Goal: Check status: Check status

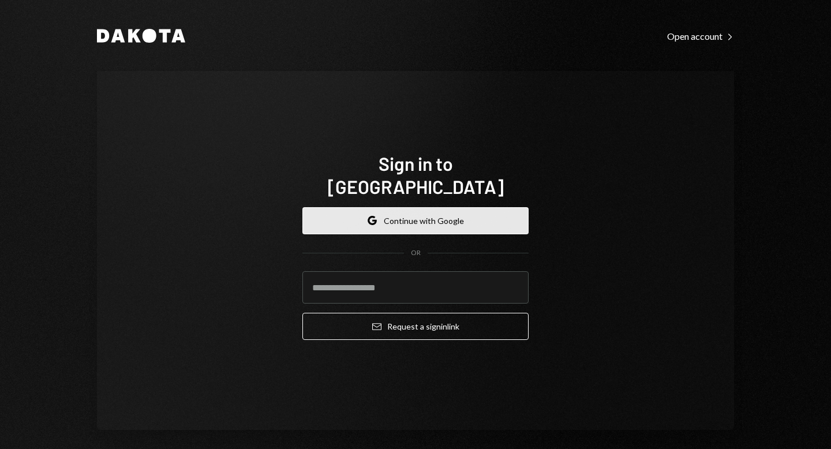
click at [441, 207] on button "Google Continue with Google" at bounding box center [415, 220] width 226 height 27
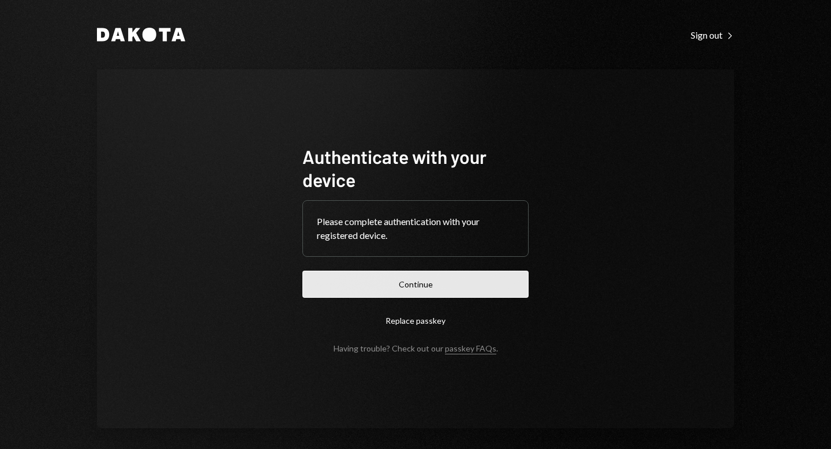
click at [433, 285] on button "Continue" at bounding box center [415, 284] width 226 height 27
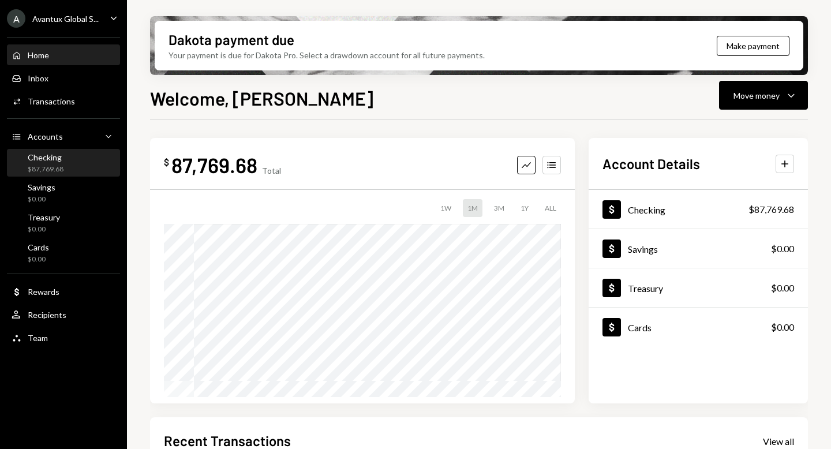
click at [52, 166] on div "$87,769.68" at bounding box center [46, 169] width 36 height 10
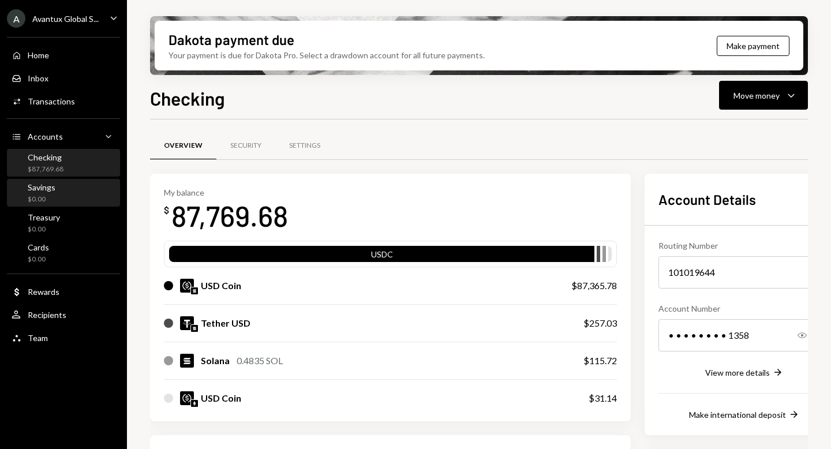
click at [40, 197] on div "$0.00" at bounding box center [42, 199] width 28 height 10
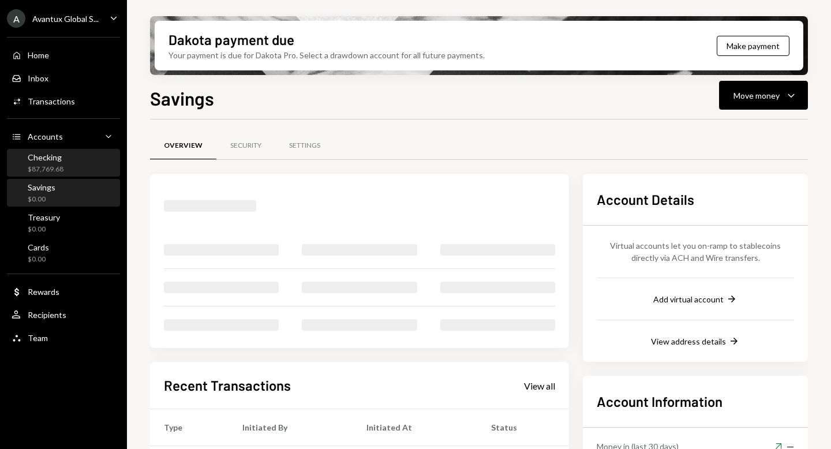
click at [43, 173] on div "$87,769.68" at bounding box center [46, 169] width 36 height 10
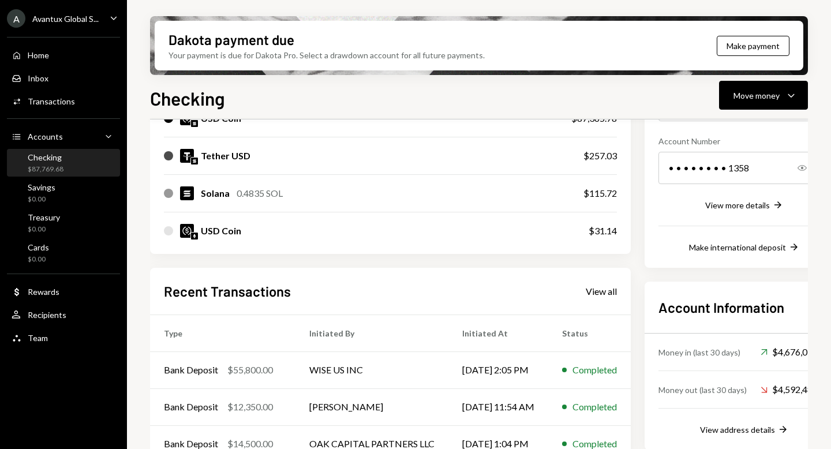
scroll to position [264, 0]
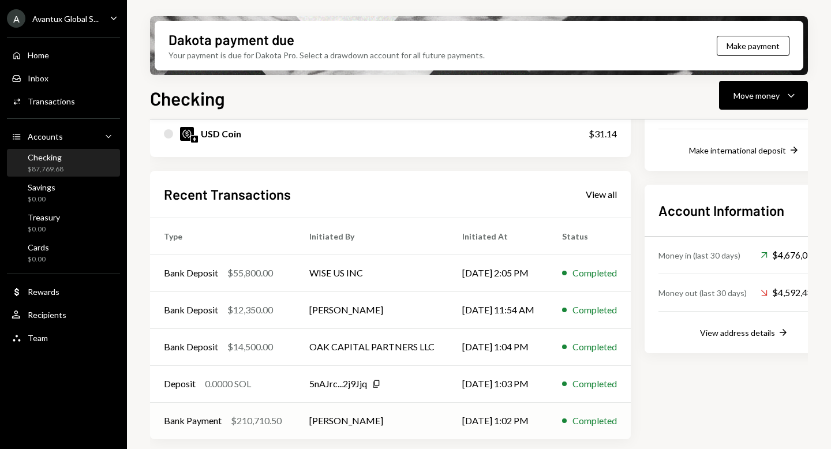
click at [356, 419] on td "[PERSON_NAME]" at bounding box center [371, 420] width 153 height 37
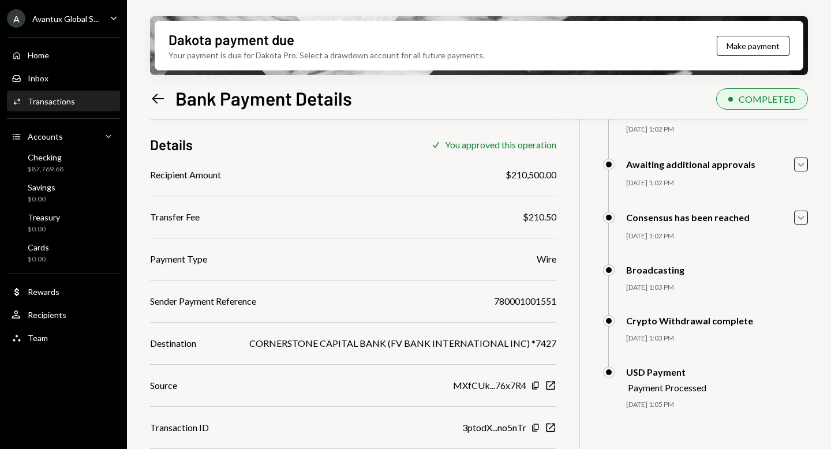
scroll to position [91, 0]
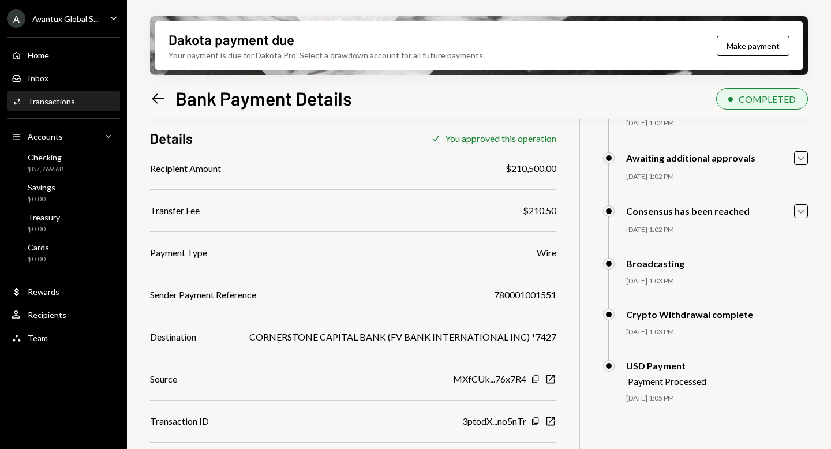
click at [550, 291] on div "780001001551" at bounding box center [525, 295] width 62 height 14
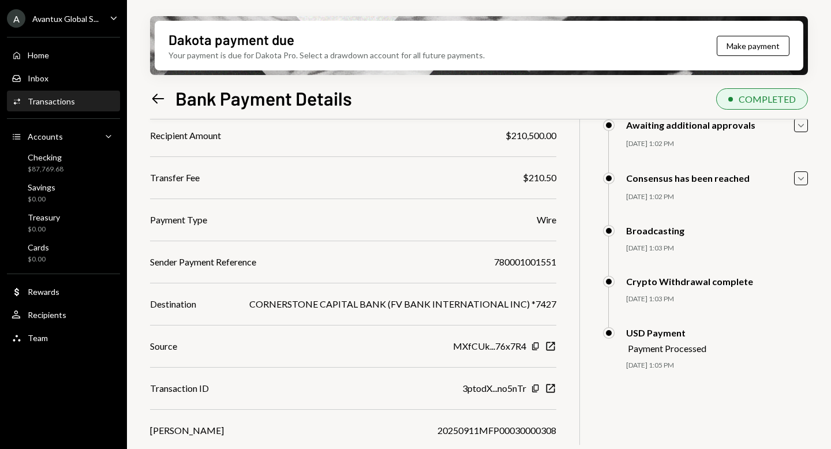
scroll to position [127, 0]
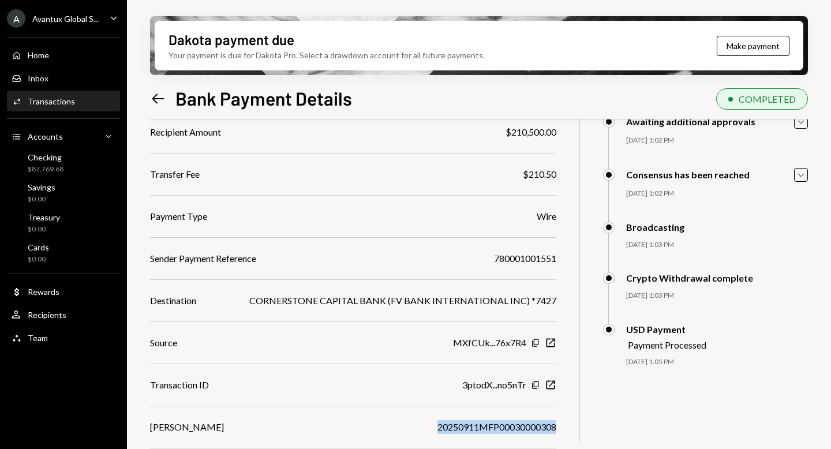
drag, startPoint x: 555, startPoint y: 425, endPoint x: 434, endPoint y: 424, distance: 120.0
click at [437, 424] on div "20250911MFP00030000308" at bounding box center [496, 427] width 119 height 14
copy div "20250911MFP00030000308"
click at [487, 422] on div "20250911MFP00030000308" at bounding box center [496, 427] width 119 height 14
drag, startPoint x: 462, startPoint y: 382, endPoint x: 528, endPoint y: 387, distance: 66.6
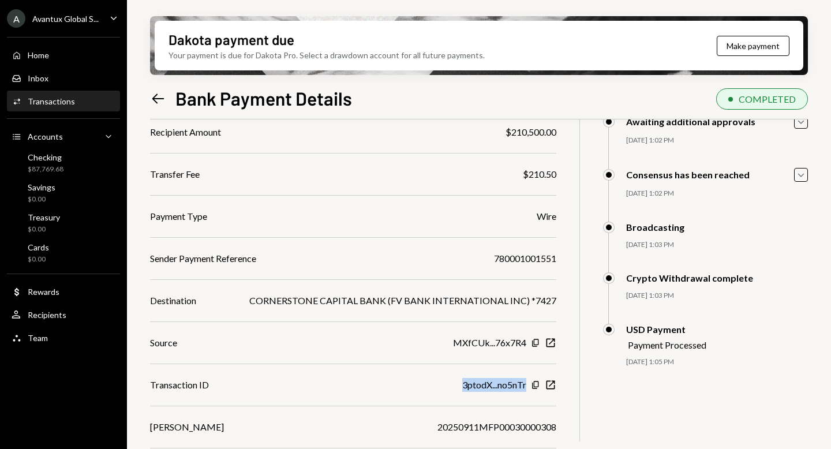
click at [528, 387] on div "3ptodX...no5nTr Copy New Window" at bounding box center [509, 385] width 94 height 14
click at [535, 383] on icon "Copy" at bounding box center [535, 384] width 9 height 9
click at [500, 386] on div "3ptodX...no5nTr" at bounding box center [494, 385] width 64 height 14
click at [515, 410] on div "Recipient Amount $210,500.00 Transfer Fee $210.50 Payment Type Wire Sender Paym…" at bounding box center [353, 300] width 406 height 351
drag, startPoint x: 556, startPoint y: 429, endPoint x: 427, endPoint y: 427, distance: 128.7
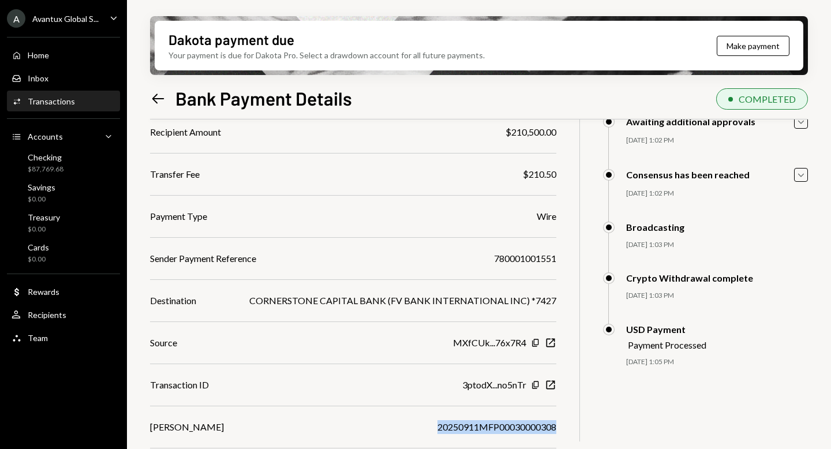
click at [427, 427] on div "$ 210,710.50 210,710.5 USDC Details Check You approved this operation Recipient…" at bounding box center [479, 234] width 658 height 484
copy div "20250911MFP00030000308"
click at [463, 415] on div "Recipient Amount $210,500.00 Transfer Fee $210.50 Payment Type Wire Sender Paym…" at bounding box center [353, 300] width 406 height 351
click at [53, 29] on ul "A Avantux Global S... Caret Down Home Home Inbox Inbox Activities Transactions …" at bounding box center [63, 175] width 127 height 350
click at [58, 21] on div "Avantux Global S..." at bounding box center [65, 19] width 66 height 10
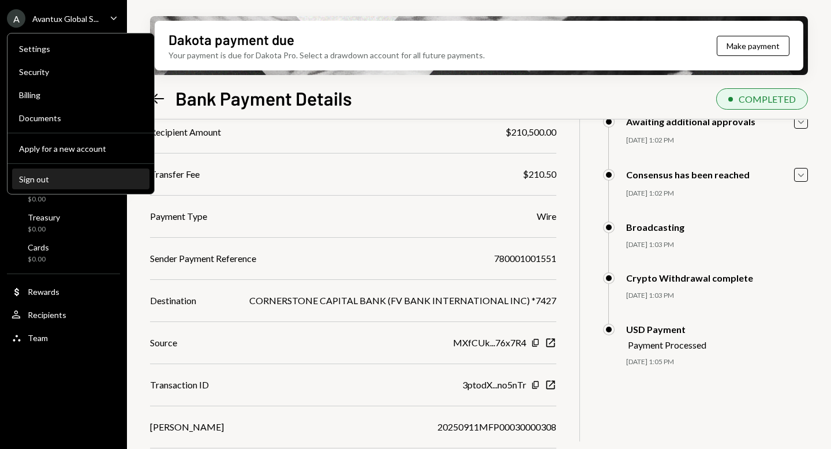
click at [50, 177] on div "Sign out" at bounding box center [80, 179] width 123 height 10
